Goal: Obtain resource: Download file/media

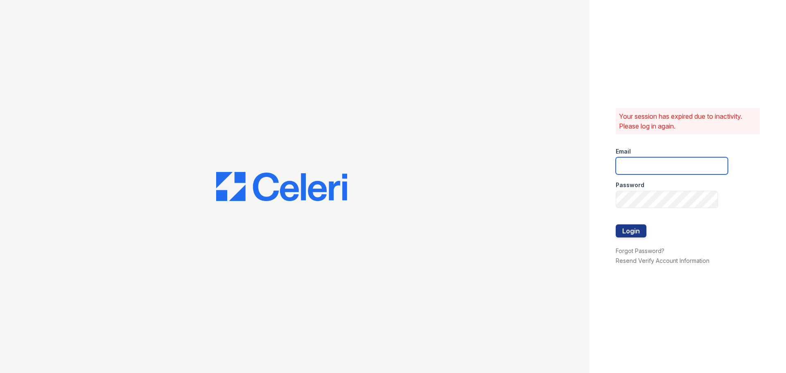
click at [671, 161] on input "email" at bounding box center [672, 165] width 112 height 17
type input "[EMAIL_ADDRESS][DOMAIN_NAME]"
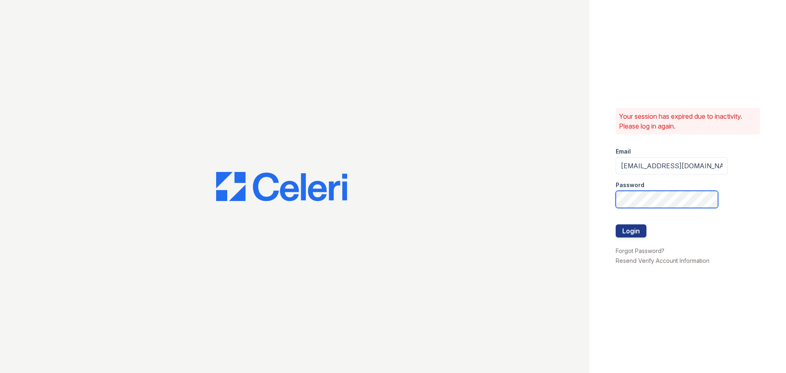
click at [616, 224] on button "Login" at bounding box center [631, 230] width 31 height 13
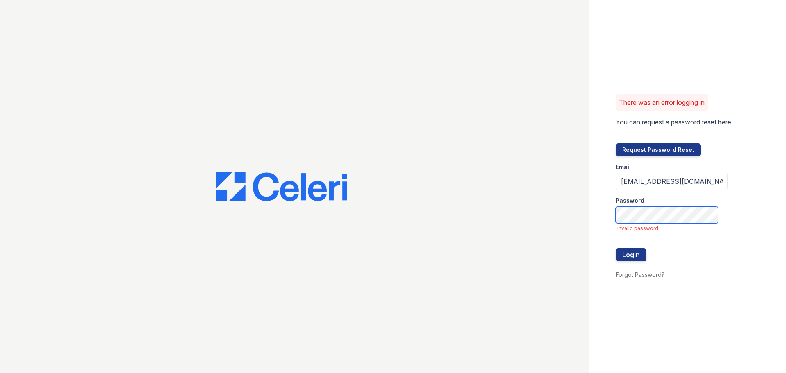
click at [616, 248] on button "Login" at bounding box center [631, 254] width 31 height 13
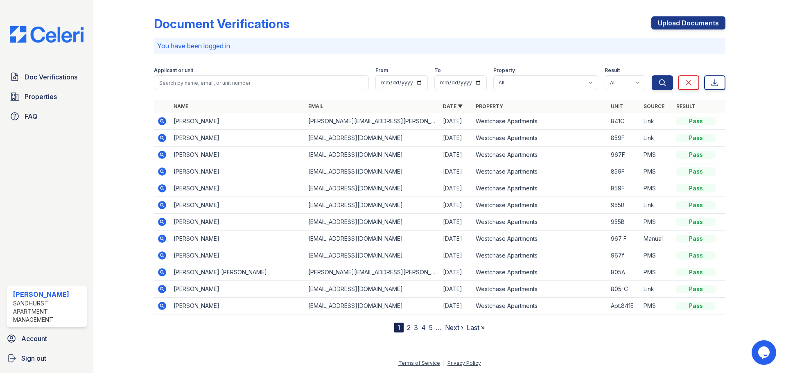
click at [164, 120] on icon at bounding box center [162, 121] width 8 height 8
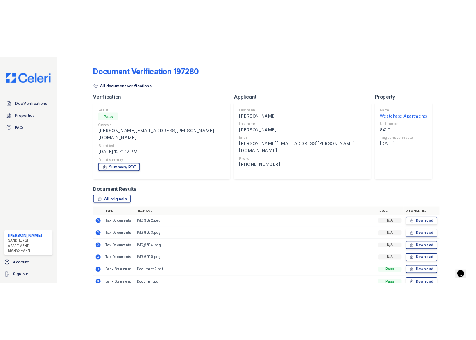
scroll to position [32, 0]
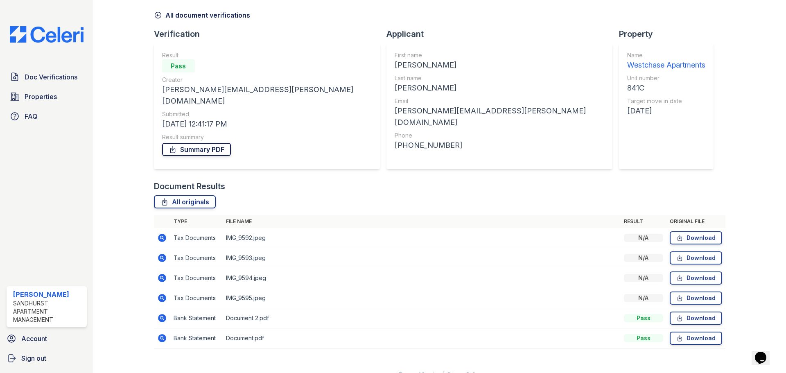
click at [221, 143] on link "Summary PDF" at bounding box center [196, 149] width 69 height 13
click at [695, 332] on link "Download" at bounding box center [696, 338] width 52 height 13
click at [692, 311] on link "Download" at bounding box center [696, 317] width 52 height 13
click at [688, 291] on link "Download" at bounding box center [696, 297] width 52 height 13
click at [683, 271] on link "Download" at bounding box center [696, 277] width 52 height 13
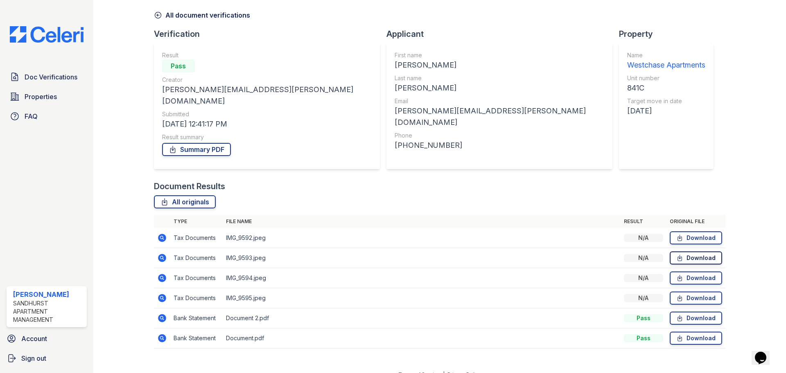
click at [688, 251] on link "Download" at bounding box center [696, 257] width 52 height 13
click at [690, 231] on link "Download" at bounding box center [696, 237] width 52 height 13
click at [699, 291] on link "Download" at bounding box center [696, 297] width 52 height 13
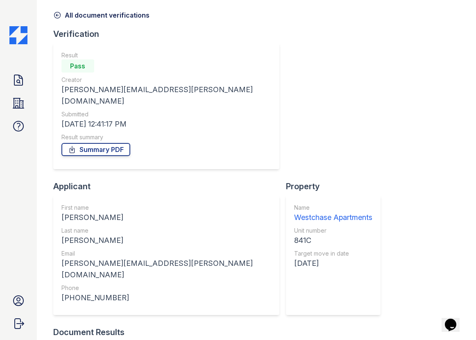
click at [459, 44] on div "Document Verification 197280 All document verifications Verification Result Pas…" at bounding box center [256, 138] width 439 height 340
click at [432, 54] on div "Document Verification 197280 All document verifications Verification Result Pas…" at bounding box center [256, 236] width 406 height 531
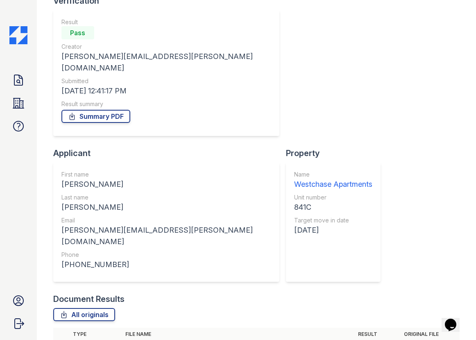
scroll to position [0, 0]
